Goal: Information Seeking & Learning: Understand process/instructions

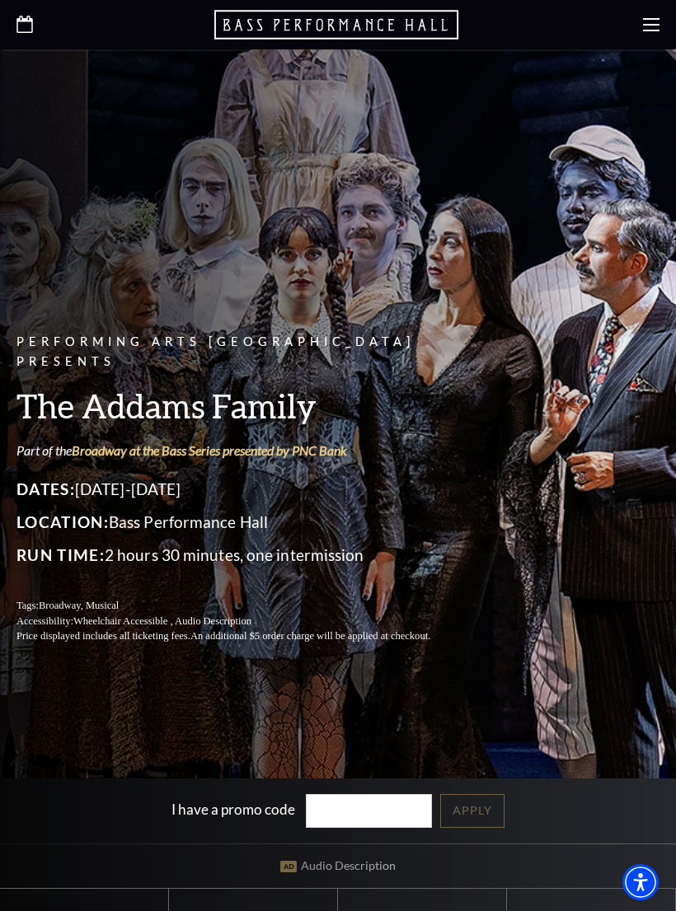
click at [654, 26] on icon at bounding box center [651, 24] width 16 height 16
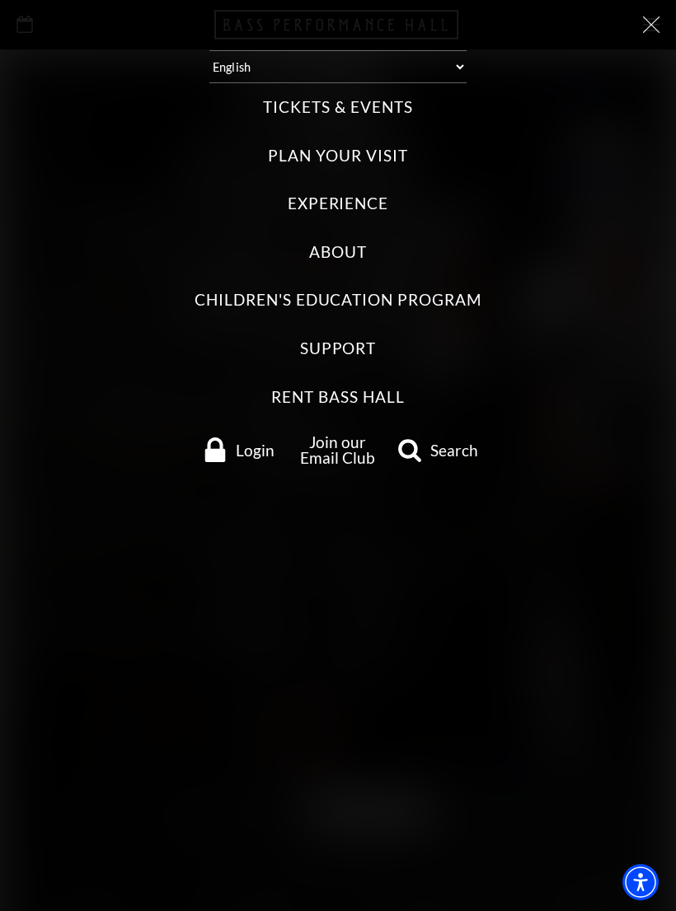
click at [416, 439] on use "search" at bounding box center [409, 450] width 23 height 23
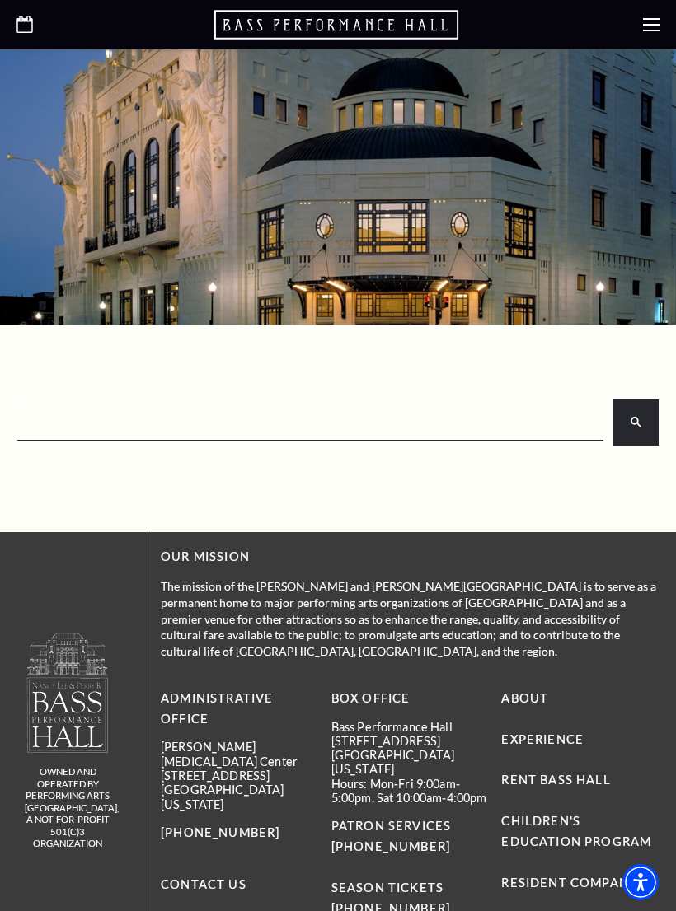
click at [67, 419] on input "search" at bounding box center [308, 423] width 579 height 30
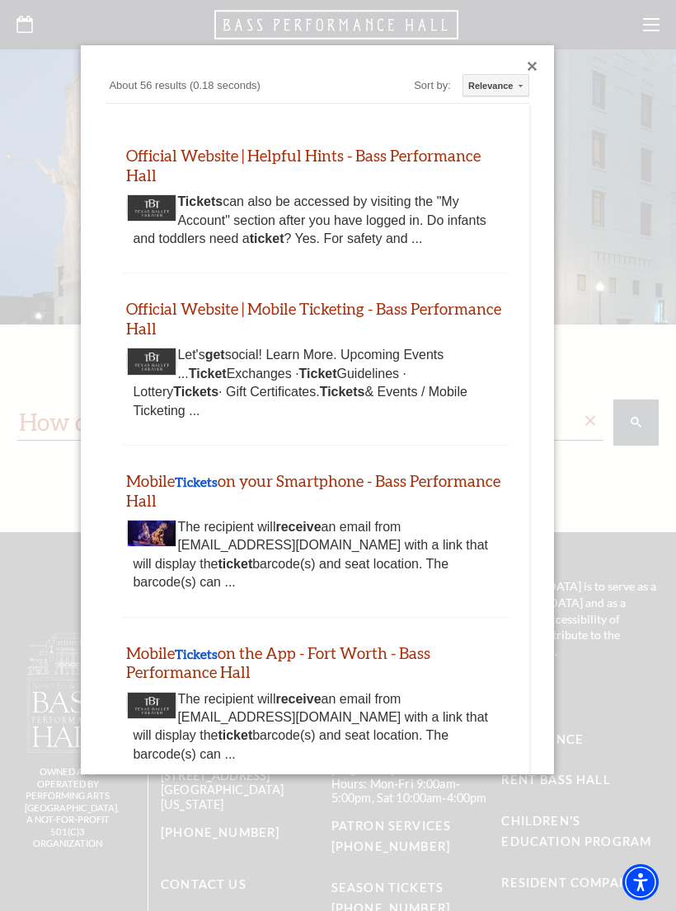
type input "How do I receive tickets"
click at [325, 157] on link "Official Website | Helpful Hints - Bass Performance Hall" at bounding box center [303, 165] width 354 height 39
click at [345, 155] on link "Official Website | Helpful Hints - Bass Performance Hall" at bounding box center [303, 165] width 354 height 39
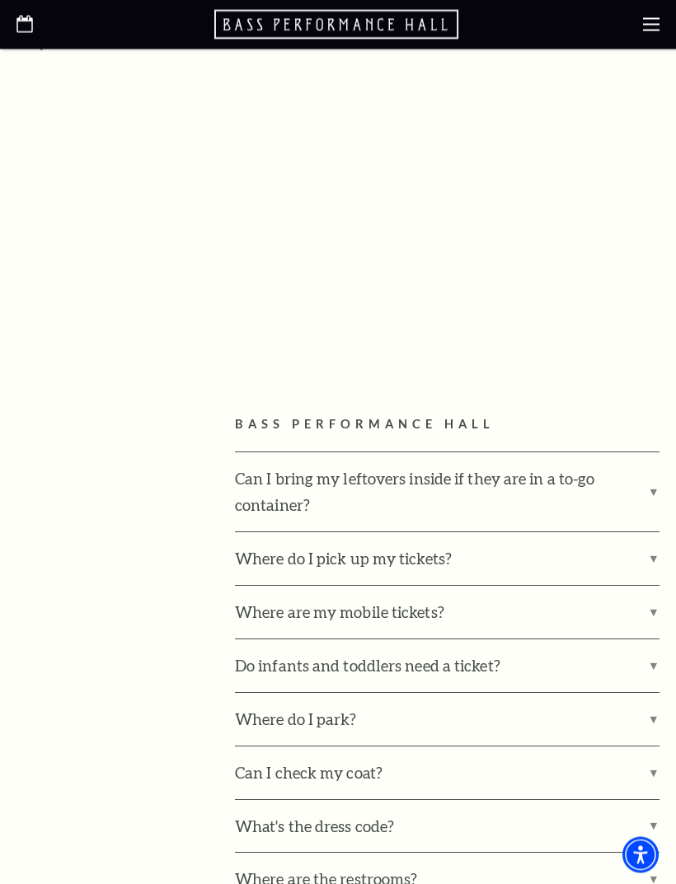
scroll to position [616, 0]
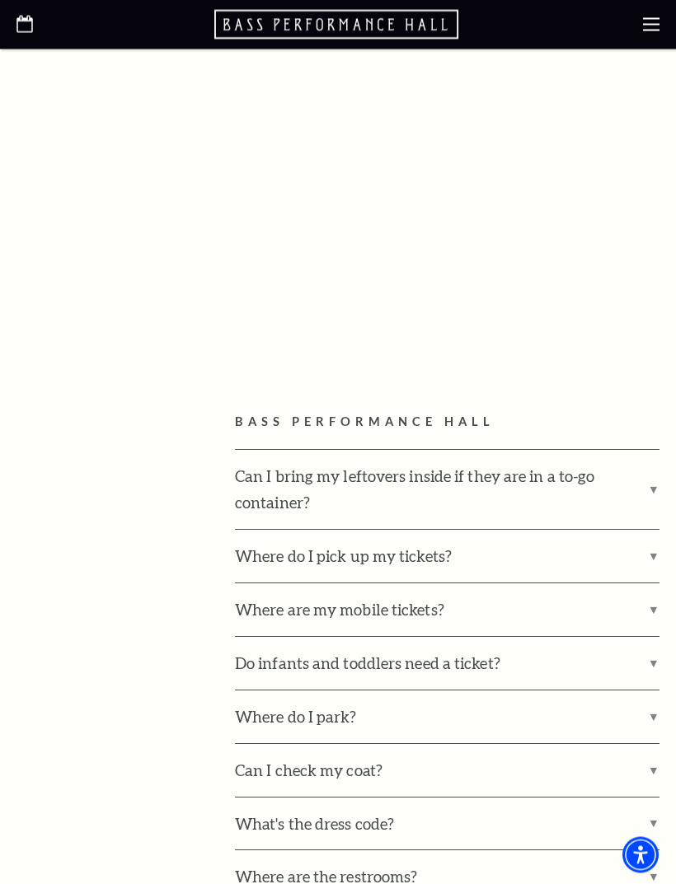
click at [651, 555] on label "Where do I pick up my tickets?" at bounding box center [447, 557] width 424 height 53
click at [0, 0] on input "Where do I pick up my tickets?" at bounding box center [0, 0] width 0 height 0
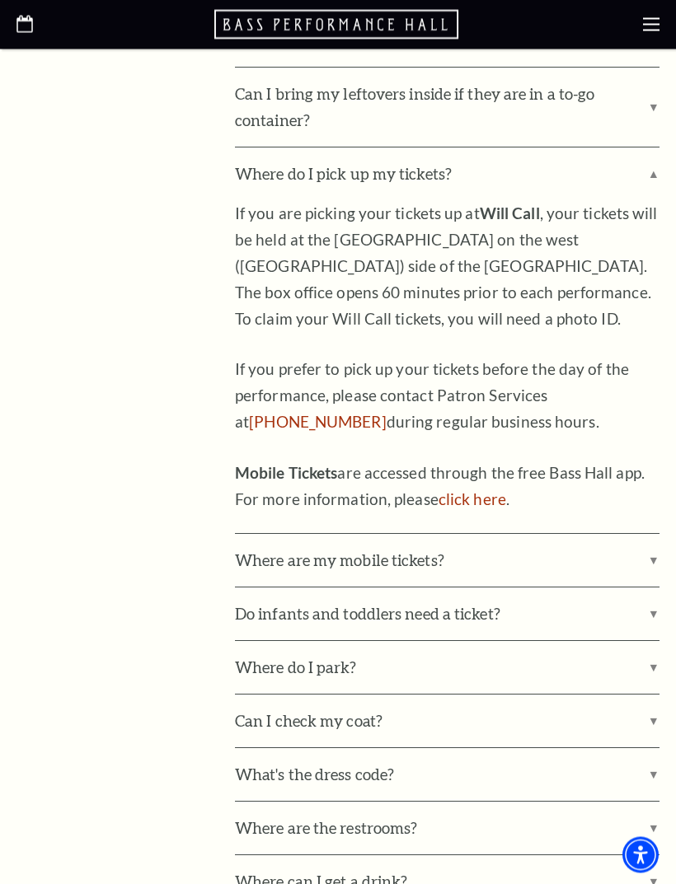
scroll to position [1000, 0]
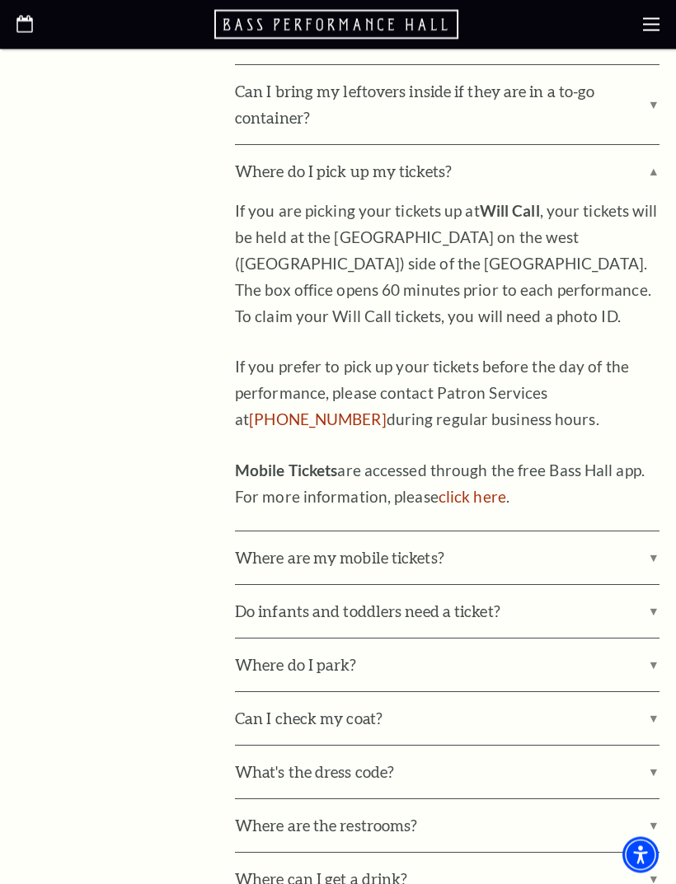
click at [650, 545] on label "Where are my mobile tickets?" at bounding box center [447, 558] width 424 height 53
click at [0, 0] on input "Where are my mobile tickets?" at bounding box center [0, 0] width 0 height 0
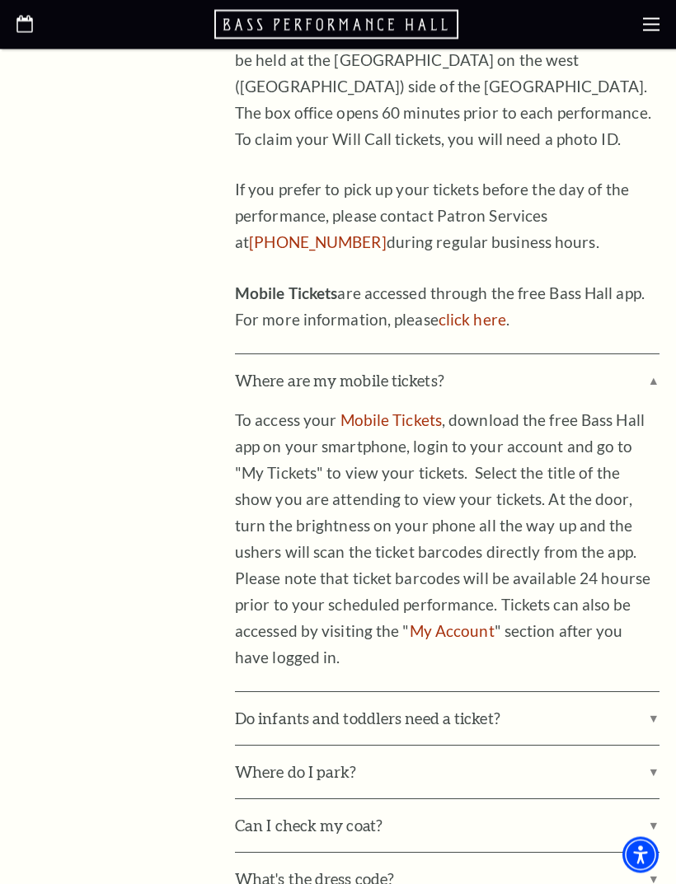
scroll to position [1182, 0]
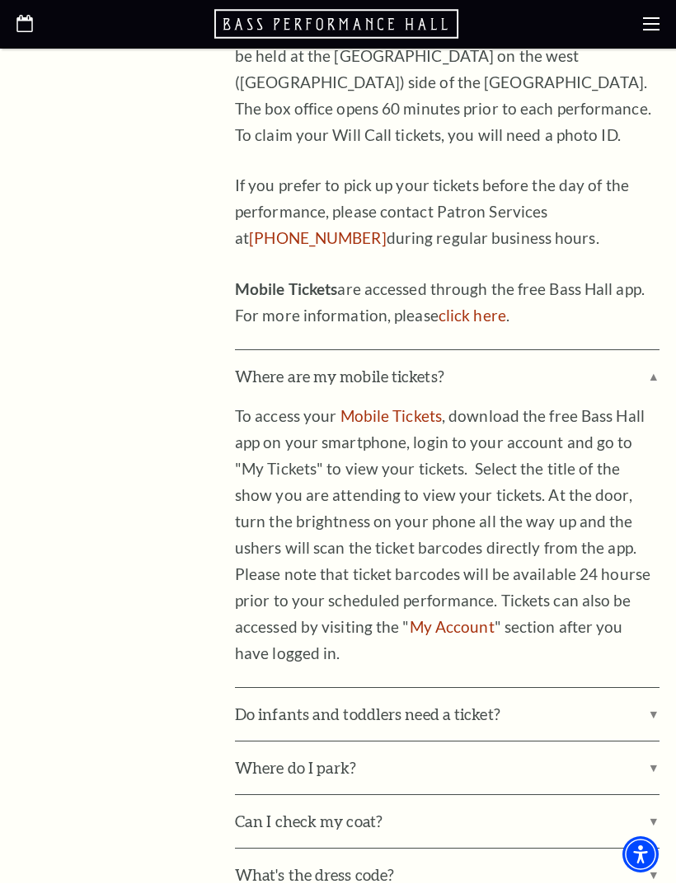
click at [648, 366] on label "Where are my mobile tickets?" at bounding box center [447, 377] width 424 height 53
click at [0, 0] on input "Where are my mobile tickets?" at bounding box center [0, 0] width 0 height 0
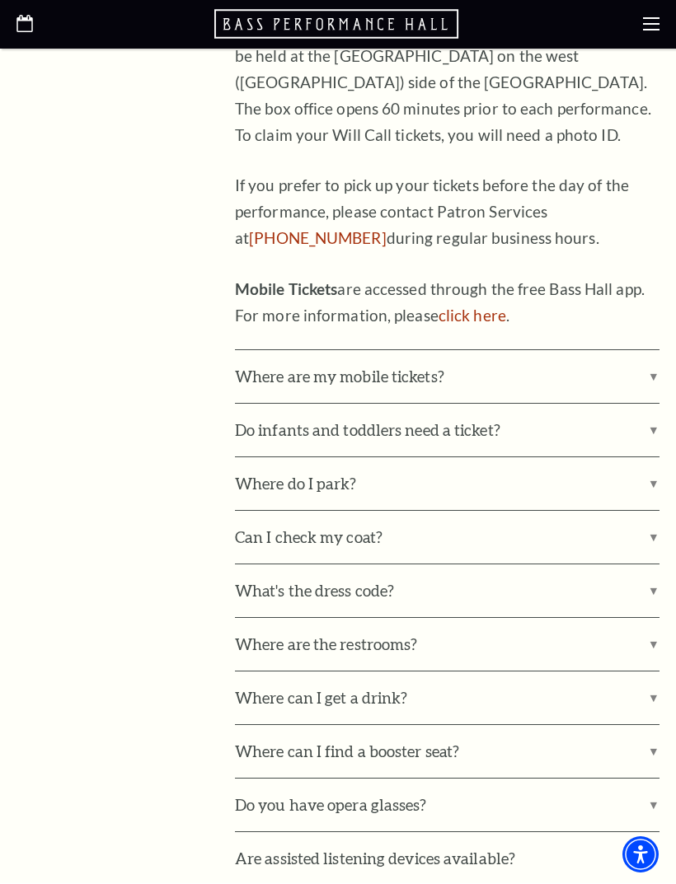
scroll to position [1182, 0]
click at [651, 470] on label "Where do I park?" at bounding box center [447, 483] width 424 height 53
click at [0, 0] on input "Where do I park?" at bounding box center [0, 0] width 0 height 0
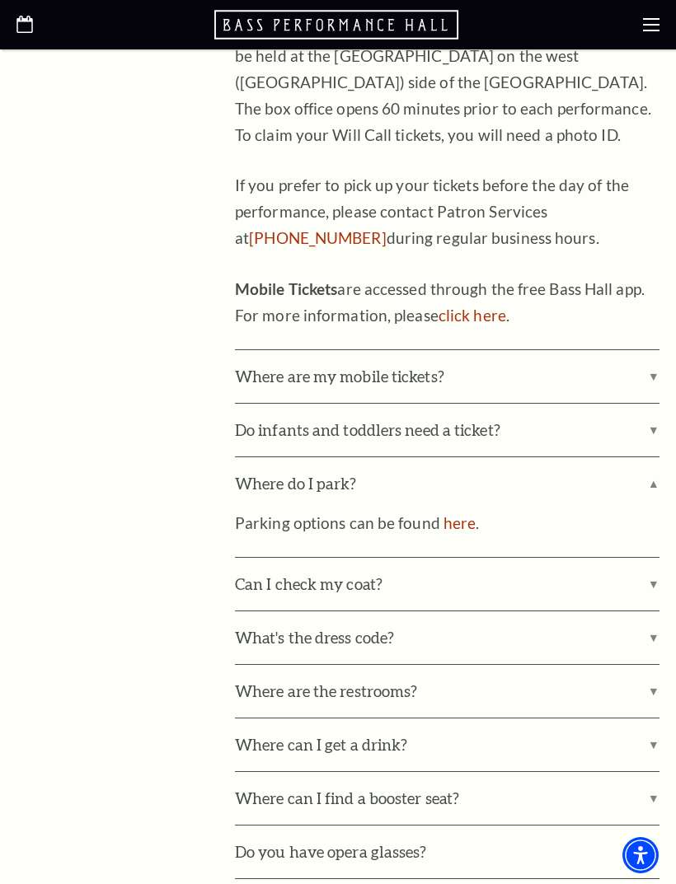
click at [457, 513] on link "here" at bounding box center [459, 522] width 32 height 19
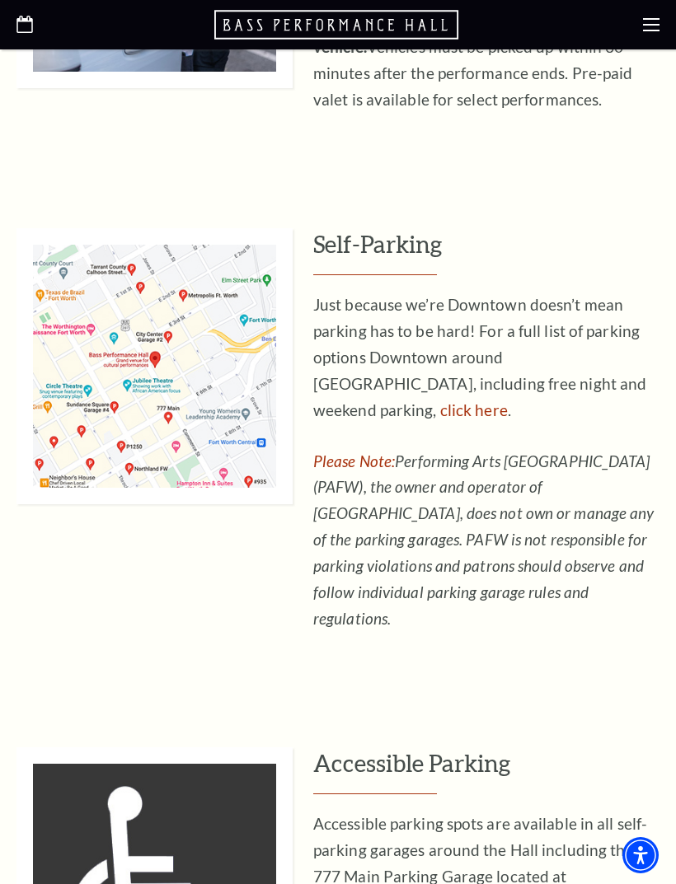
scroll to position [932, 0]
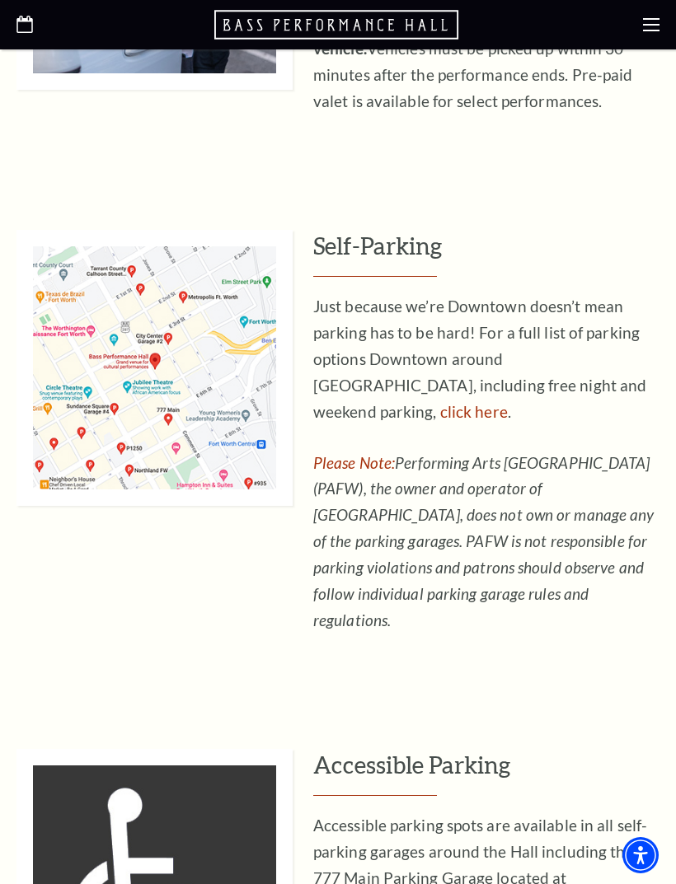
click at [508, 402] on link "click here" at bounding box center [474, 411] width 68 height 19
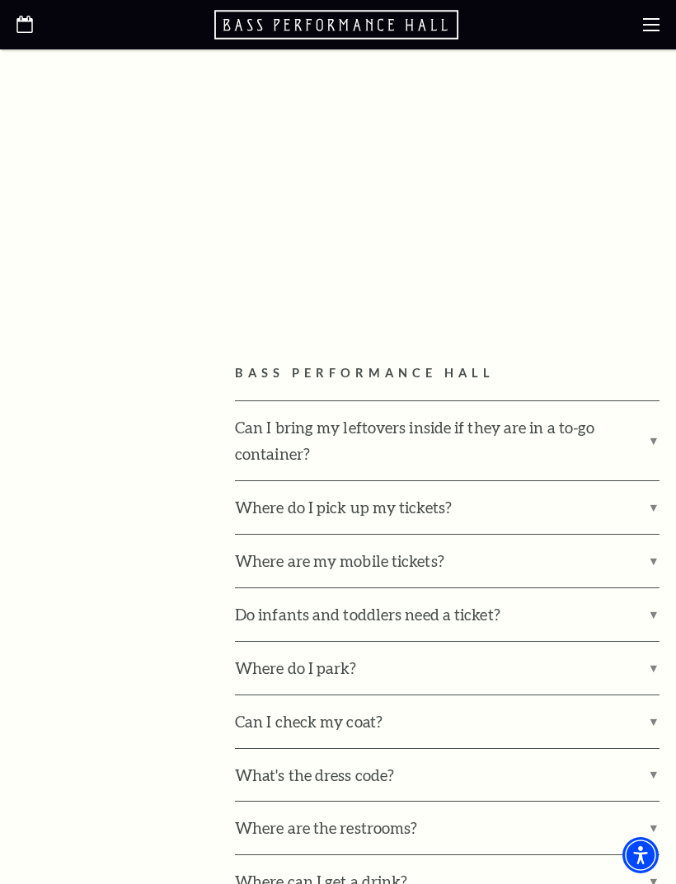
scroll to position [803, 0]
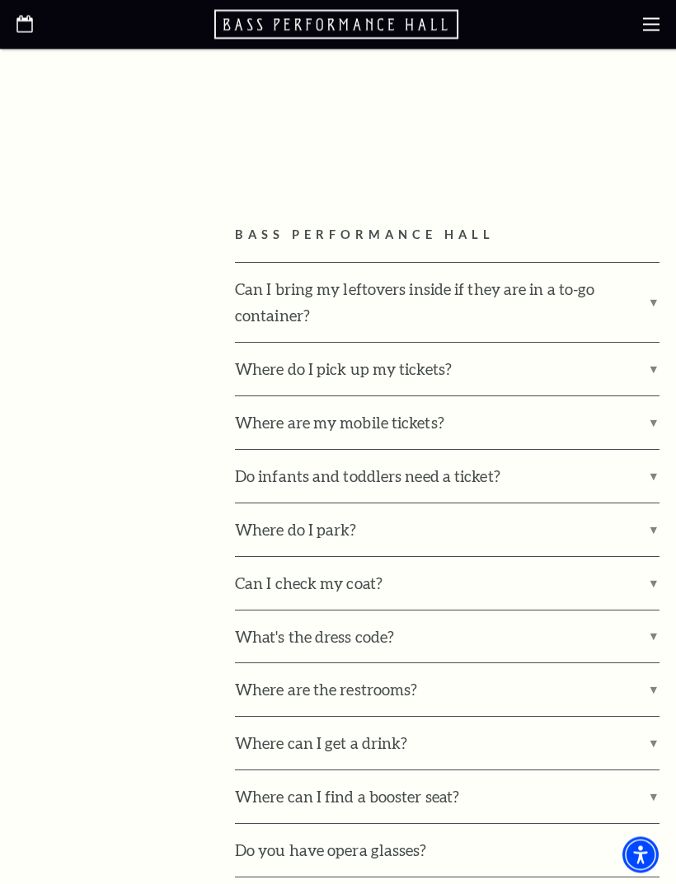
click at [647, 414] on label "Where are my mobile tickets?" at bounding box center [447, 423] width 424 height 53
click at [0, 0] on input "Where are my mobile tickets?" at bounding box center [0, 0] width 0 height 0
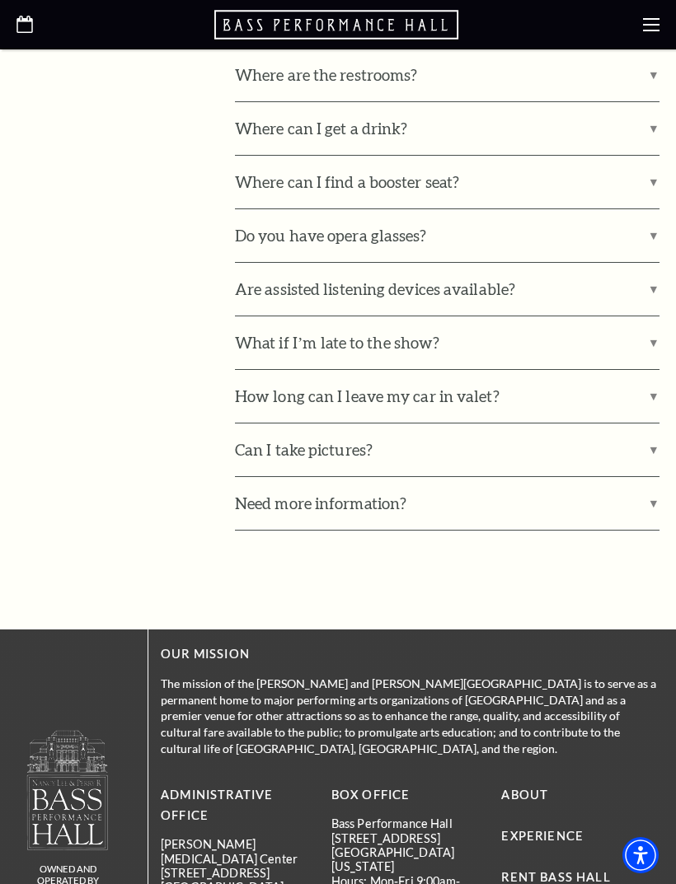
scroll to position [1670, 0]
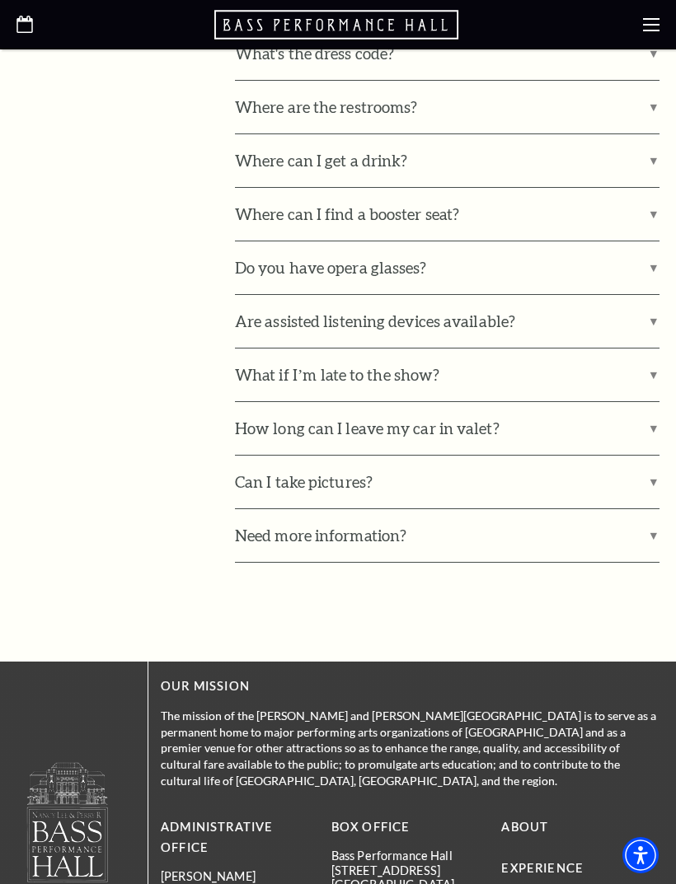
click at [653, 349] on label "What if I’m late to the show?" at bounding box center [447, 375] width 424 height 53
click at [0, 0] on input "What if I’m late to the show?" at bounding box center [0, 0] width 0 height 0
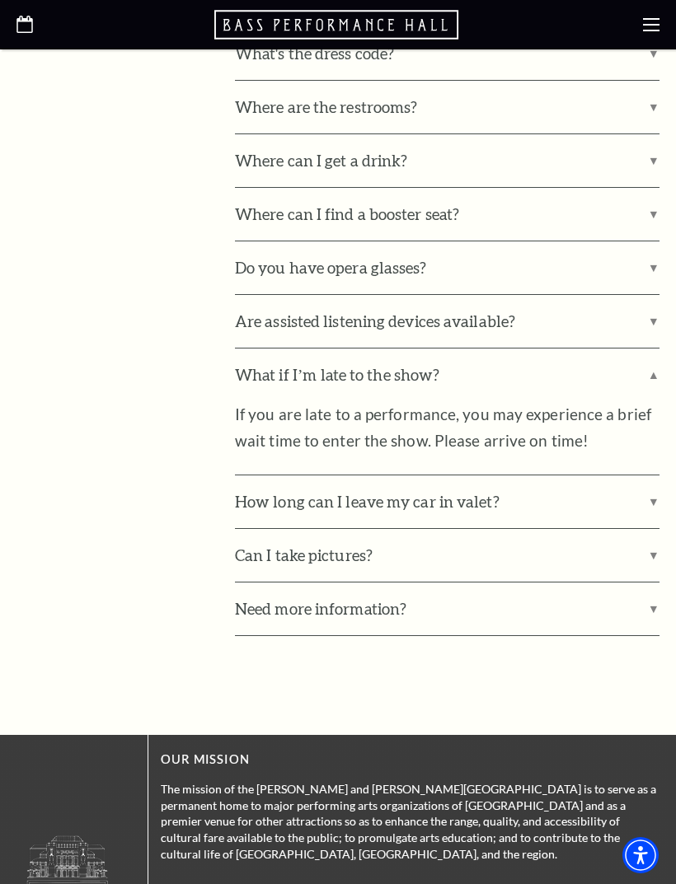
click at [653, 349] on label "What if I’m late to the show?" at bounding box center [447, 375] width 424 height 53
click at [0, 0] on input "What if I’m late to the show?" at bounding box center [0, 0] width 0 height 0
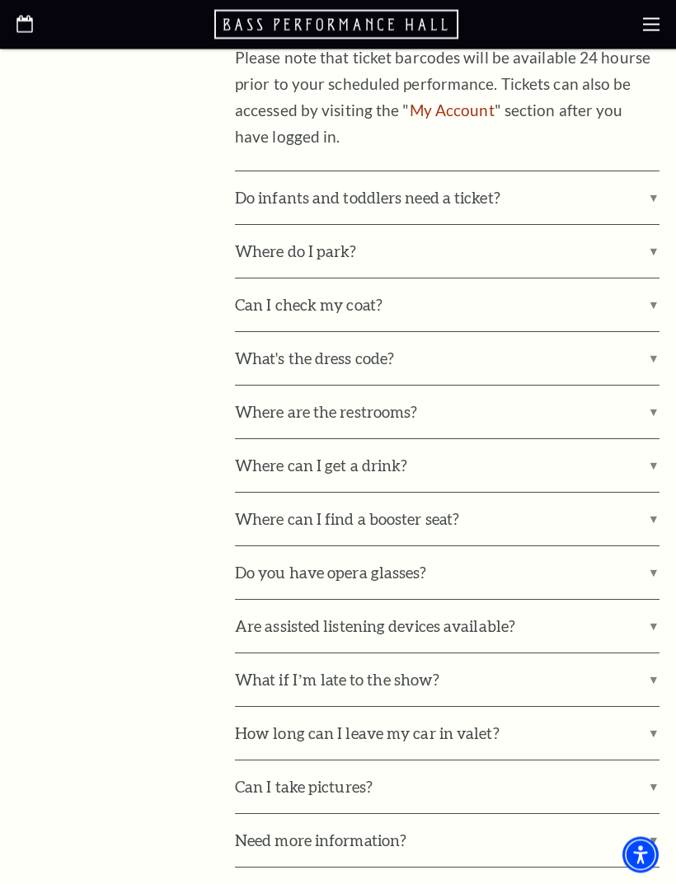
scroll to position [1355, 0]
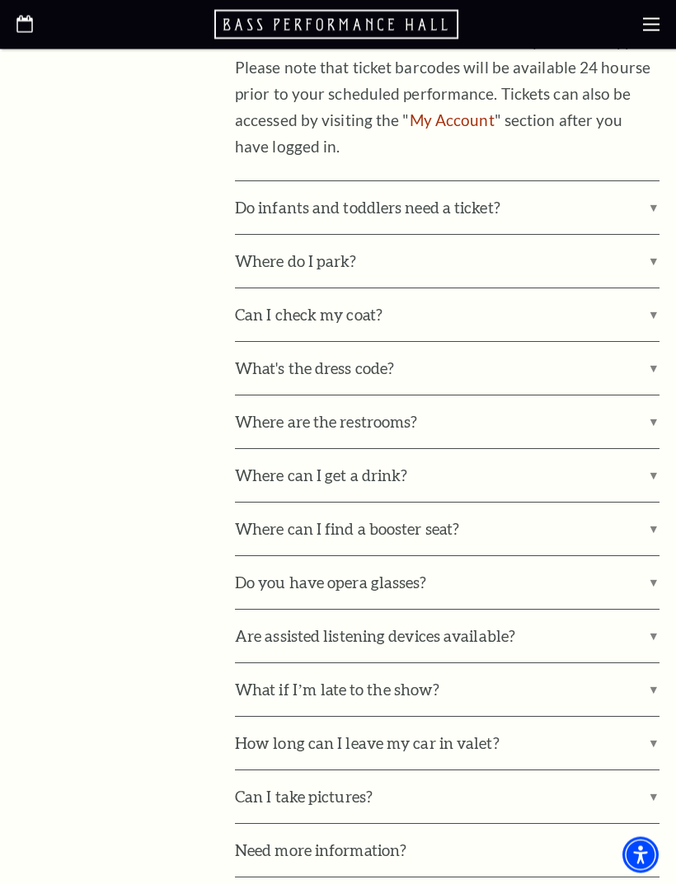
click at [648, 343] on label "What's the dress code?" at bounding box center [447, 369] width 424 height 53
click at [0, 0] on input "What's the dress code?" at bounding box center [0, 0] width 0 height 0
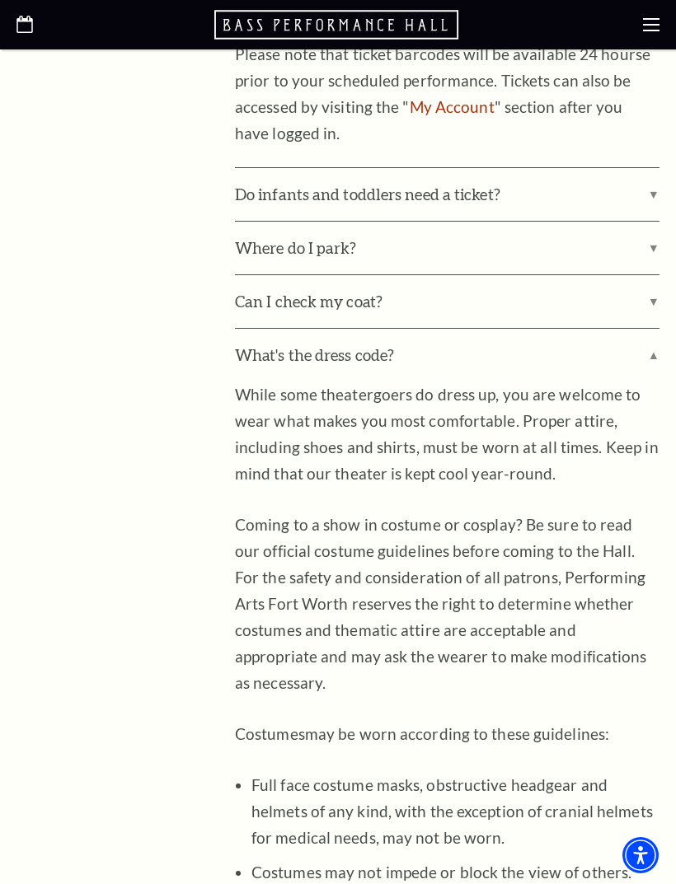
scroll to position [1369, 0]
click at [648, 328] on label "What's the dress code?" at bounding box center [447, 354] width 424 height 53
click at [0, 0] on input "What's the dress code?" at bounding box center [0, 0] width 0 height 0
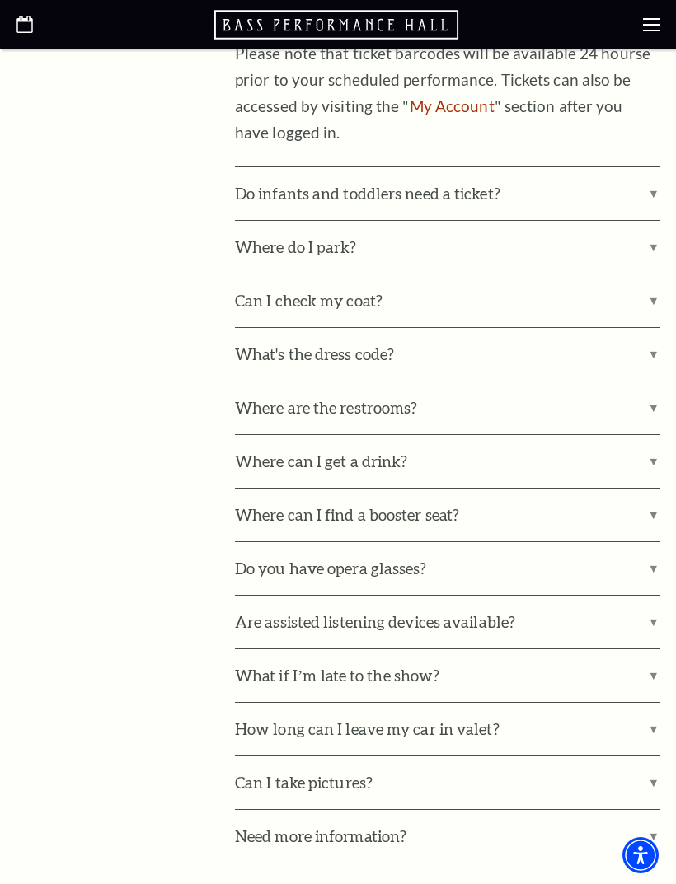
click at [645, 382] on label "Where are the restrooms?" at bounding box center [447, 408] width 424 height 53
click at [0, 0] on input "Where are the restrooms?" at bounding box center [0, 0] width 0 height 0
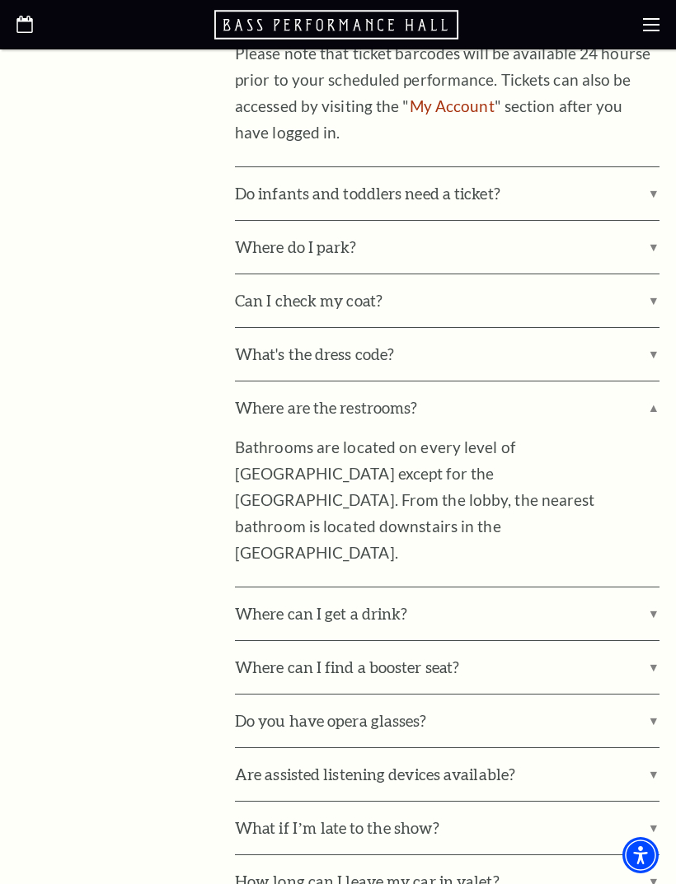
click at [641, 382] on label "Where are the restrooms?" at bounding box center [447, 408] width 424 height 53
click at [0, 0] on input "Where are the restrooms?" at bounding box center [0, 0] width 0 height 0
